Goal: Answer question/provide support: Share knowledge or assist other users

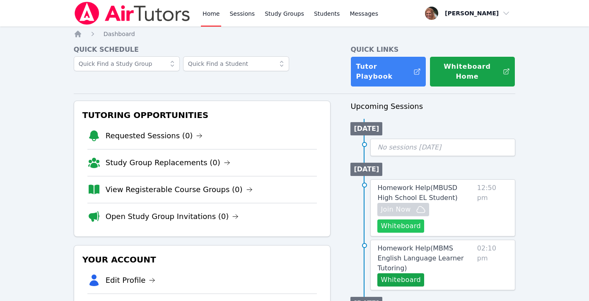
click at [408, 220] on button "Whiteboard" at bounding box center [400, 226] width 47 height 13
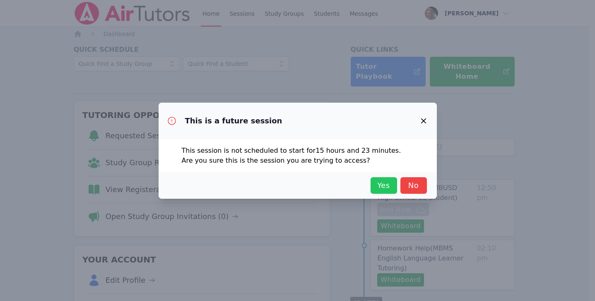
click at [383, 180] on span "Yes" at bounding box center [384, 186] width 18 height 12
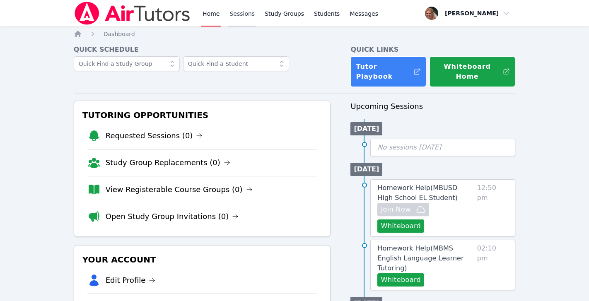
click at [242, 12] on link "Sessions" at bounding box center [242, 13] width 29 height 27
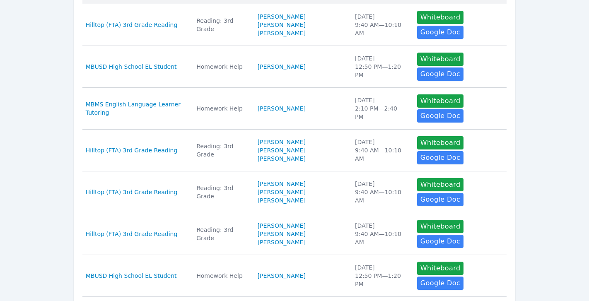
scroll to position [300, 0]
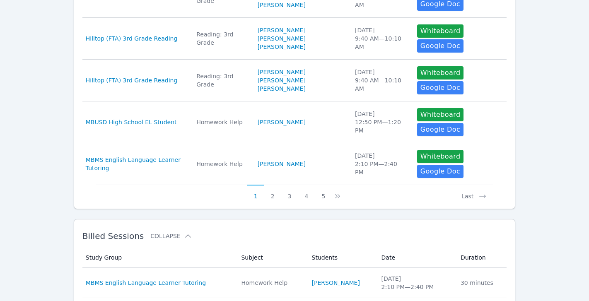
scroll to position [444, 0]
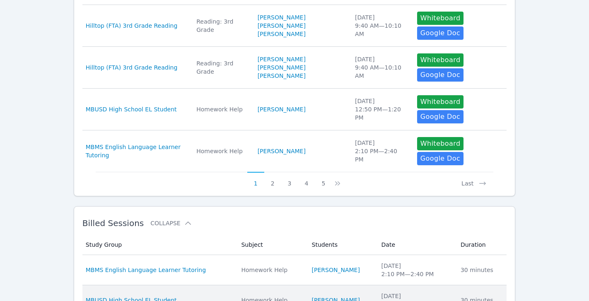
click at [184, 296] on div "MBUSD High School EL Student" at bounding box center [159, 300] width 146 height 8
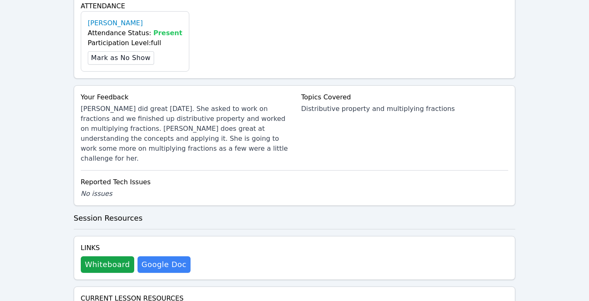
scroll to position [263, 0]
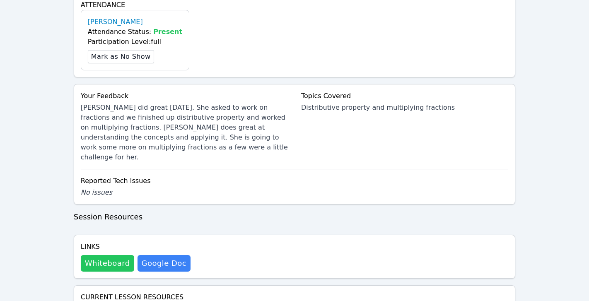
click at [114, 255] on button "Whiteboard" at bounding box center [107, 263] width 53 height 17
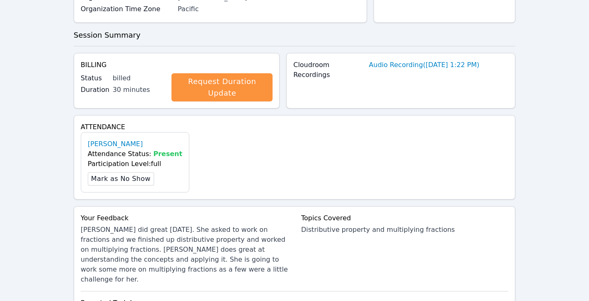
scroll to position [0, 0]
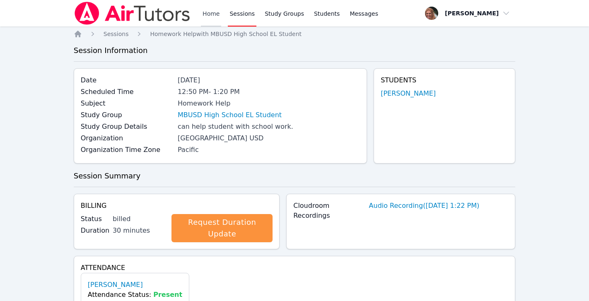
click at [209, 13] on link "Home" at bounding box center [211, 13] width 20 height 27
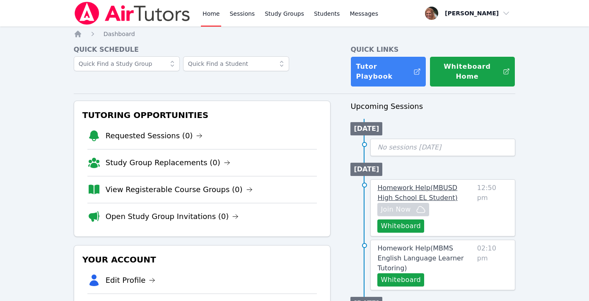
click at [415, 184] on span "Homework Help ( MBUSD High School EL Student )" at bounding box center [417, 193] width 80 height 18
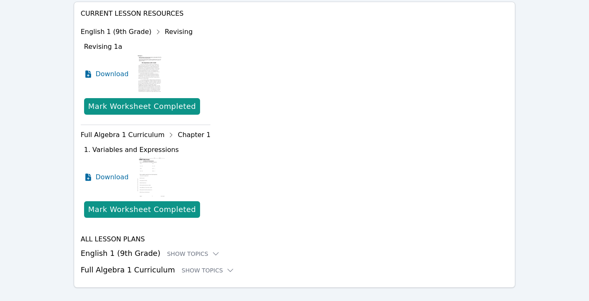
scroll to position [330, 0]
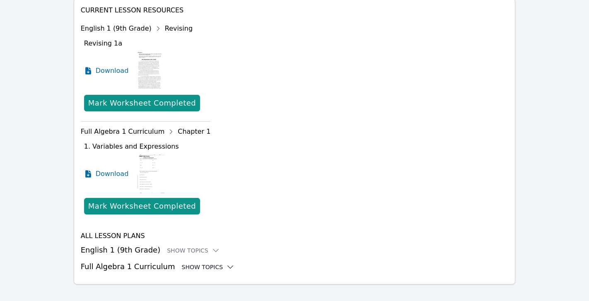
click at [198, 263] on div "Show Topics" at bounding box center [208, 267] width 53 height 8
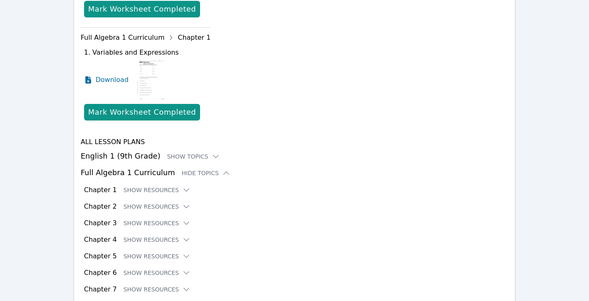
scroll to position [426, 0]
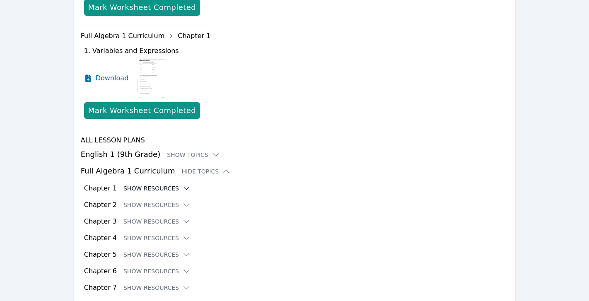
click at [174, 184] on button "Show Resources" at bounding box center [156, 188] width 67 height 8
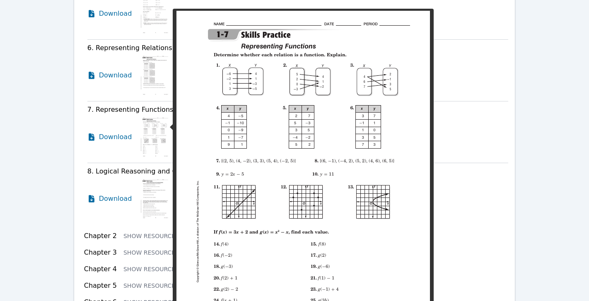
scroll to position [904, 0]
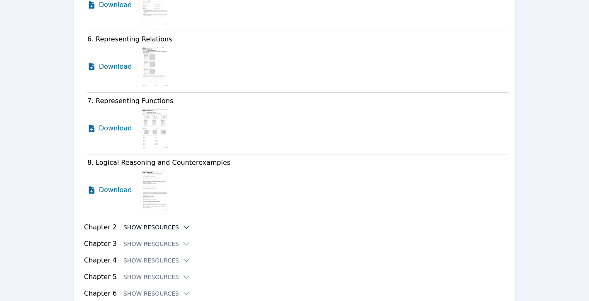
click at [167, 223] on button "Show Resources" at bounding box center [156, 227] width 67 height 8
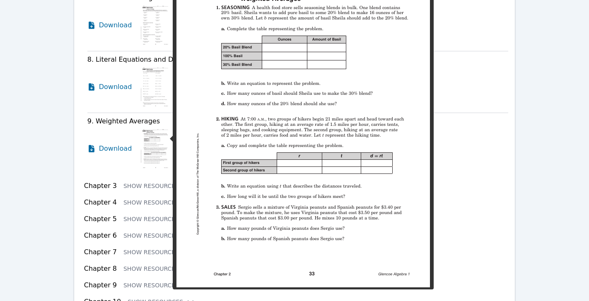
scroll to position [1531, 0]
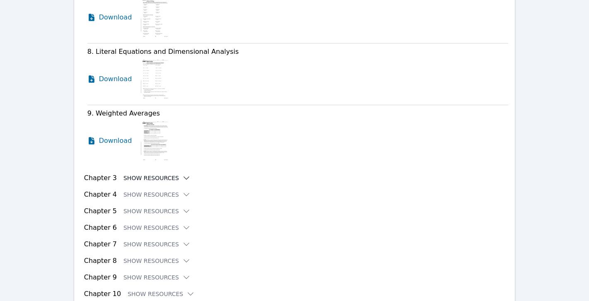
click at [172, 174] on button "Show Resources" at bounding box center [156, 178] width 67 height 8
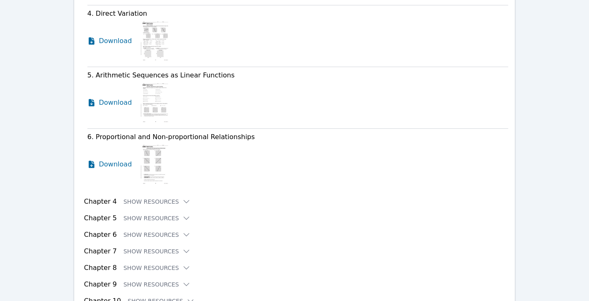
scroll to position [1902, 0]
click at [185, 197] on icon at bounding box center [186, 201] width 8 height 8
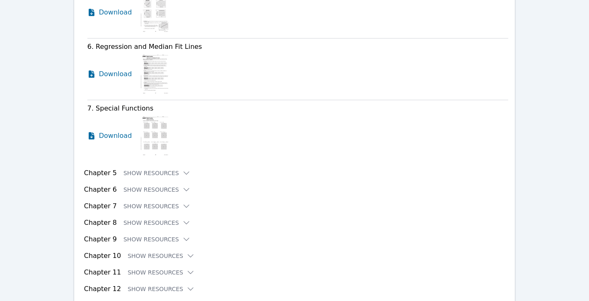
scroll to position [2395, 0]
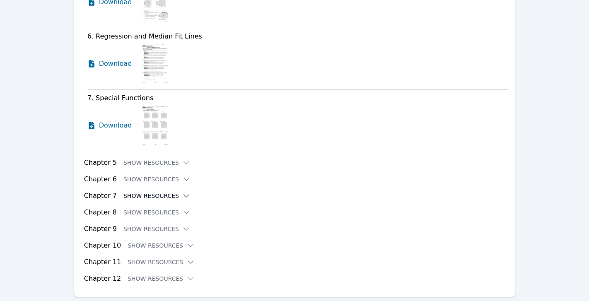
click at [182, 192] on icon at bounding box center [186, 196] width 8 height 8
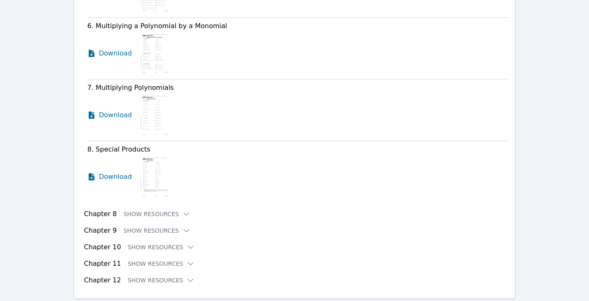
scroll to position [2893, 0]
click at [182, 210] on icon at bounding box center [186, 214] width 8 height 8
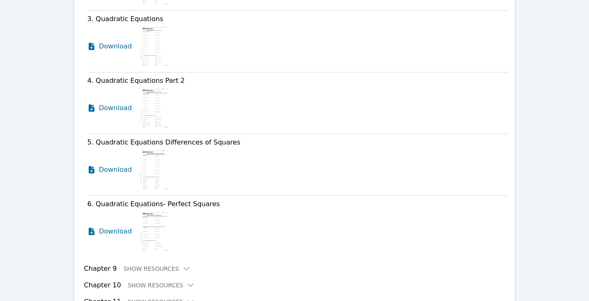
scroll to position [3285, 0]
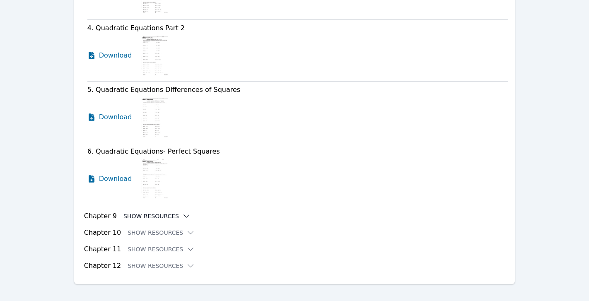
click at [184, 215] on icon at bounding box center [186, 216] width 5 height 2
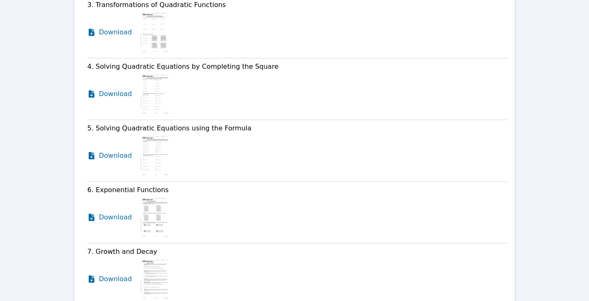
scroll to position [3847, 0]
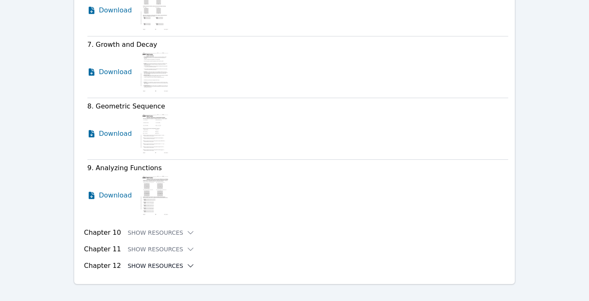
click at [177, 262] on button "Show Resources" at bounding box center [161, 266] width 67 height 8
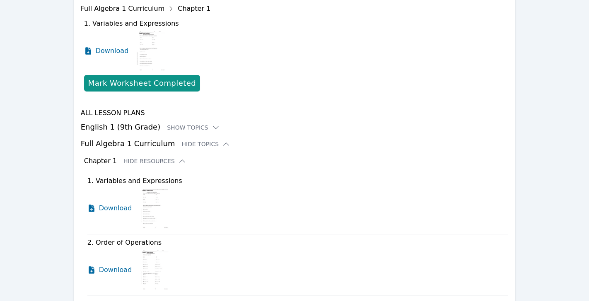
scroll to position [0, 0]
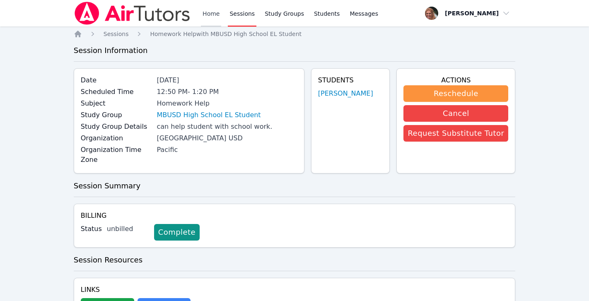
click at [208, 15] on link "Home" at bounding box center [211, 13] width 20 height 27
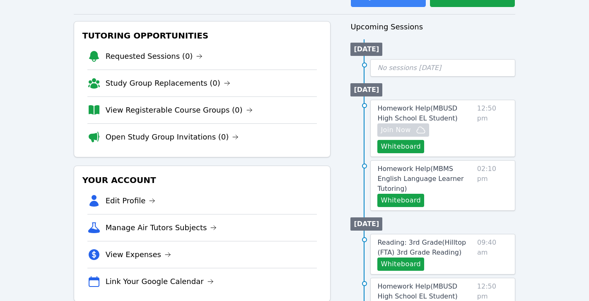
scroll to position [86, 0]
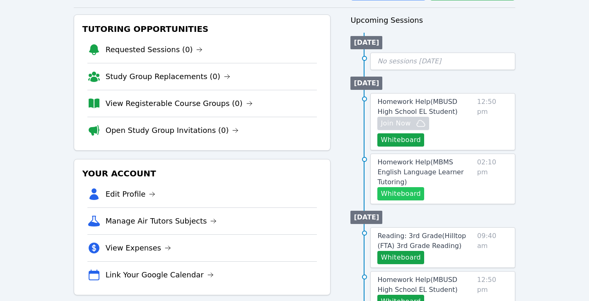
click at [404, 187] on button "Whiteboard" at bounding box center [400, 193] width 47 height 13
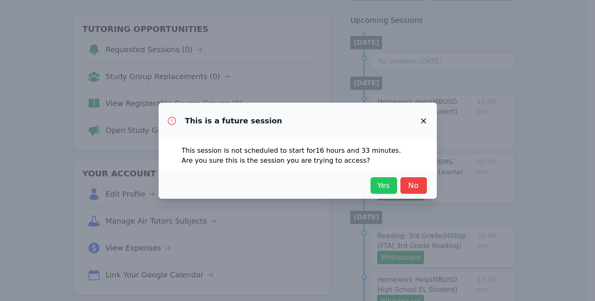
click at [382, 184] on span "Yes" at bounding box center [384, 186] width 18 height 12
